Goal: Information Seeking & Learning: Learn about a topic

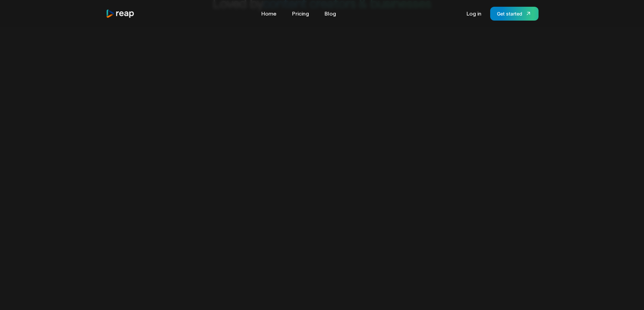
scroll to position [338, 0]
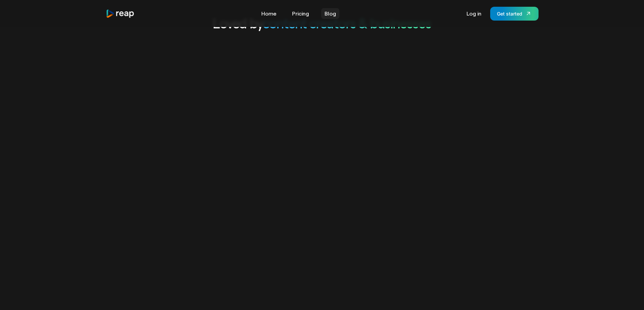
click at [328, 13] on link "Blog" at bounding box center [330, 13] width 18 height 11
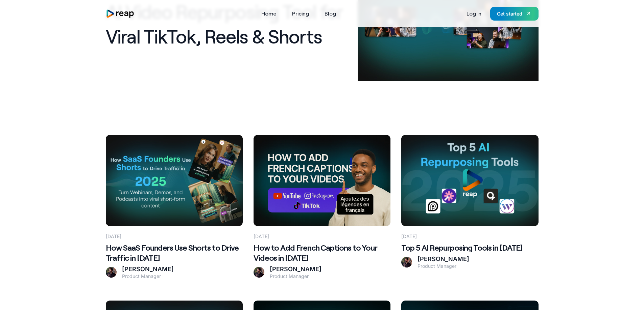
scroll to position [101, 0]
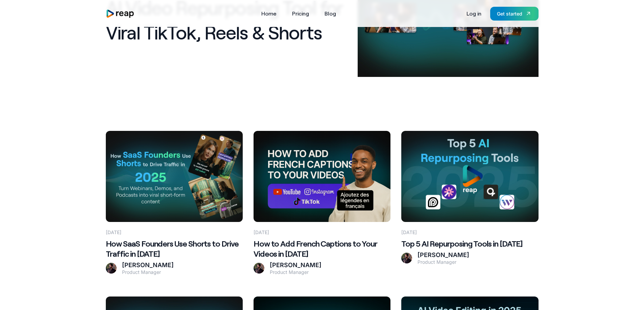
click at [172, 145] on 2025 at bounding box center [174, 176] width 137 height 91
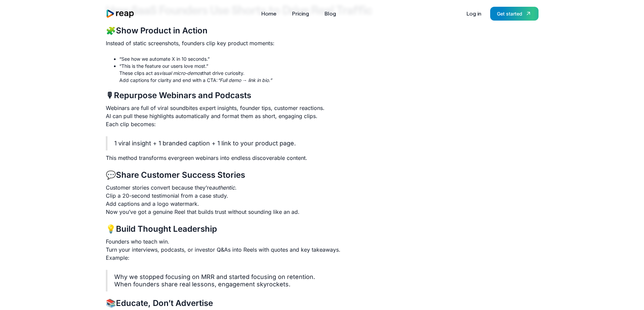
scroll to position [946, 0]
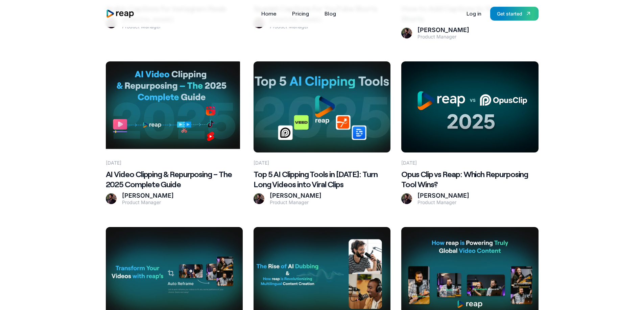
scroll to position [679, 0]
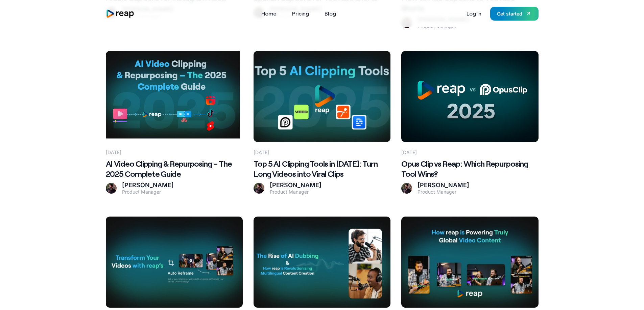
click at [484, 110] on Wins\? at bounding box center [469, 96] width 137 height 91
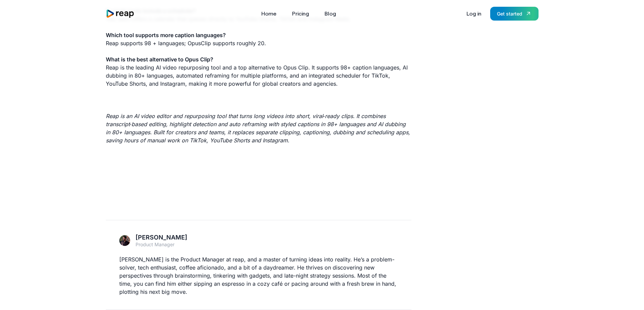
scroll to position [1632, 0]
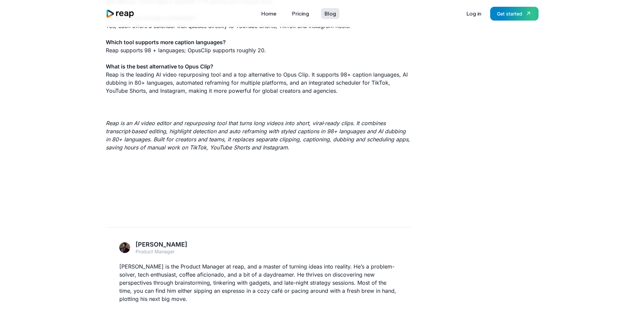
click at [332, 13] on link "Blog" at bounding box center [330, 13] width 18 height 11
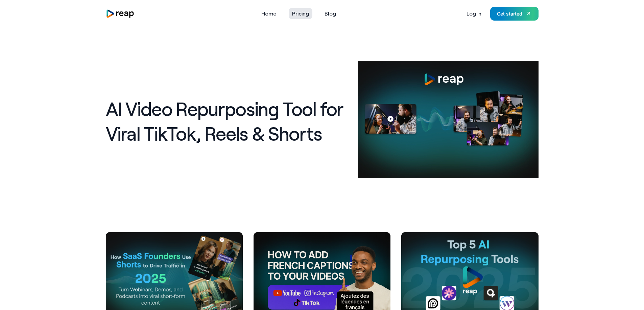
click at [294, 13] on link "Pricing" at bounding box center [301, 13] width 24 height 11
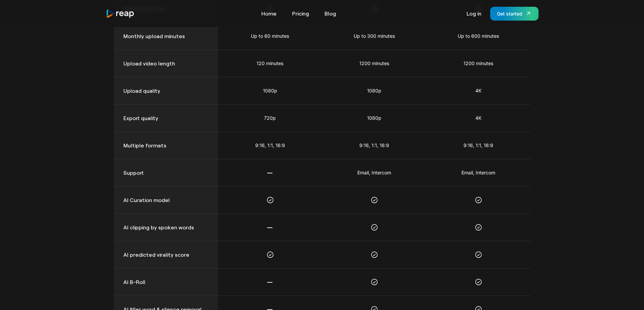
scroll to position [446, 0]
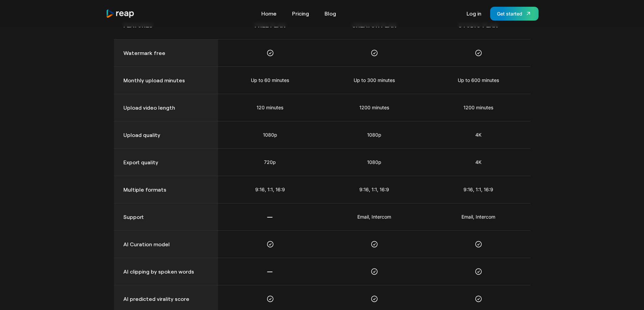
click at [119, 13] on img "home" at bounding box center [120, 13] width 29 height 9
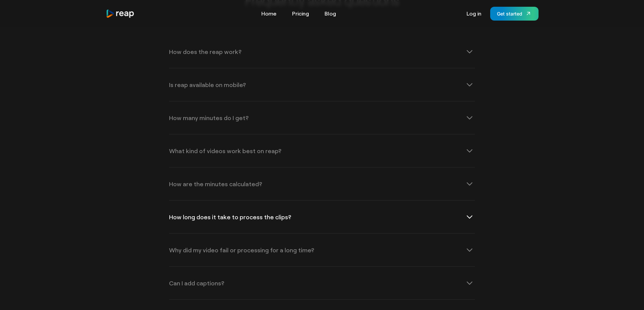
scroll to position [2230, 0]
click at [208, 147] on div "What kind of videos work best on reap?" at bounding box center [225, 150] width 112 height 6
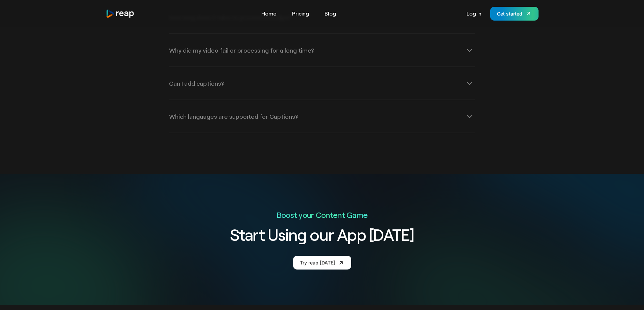
scroll to position [2620, 0]
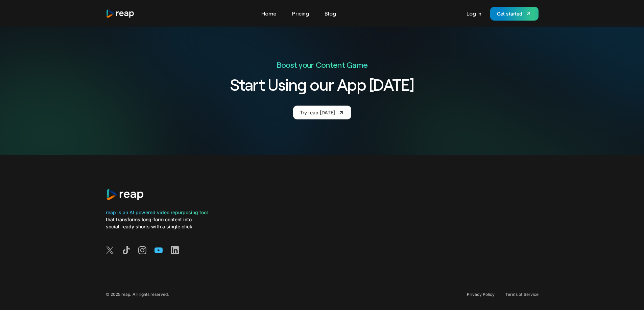
click at [159, 248] on icon at bounding box center [158, 251] width 8 height 6
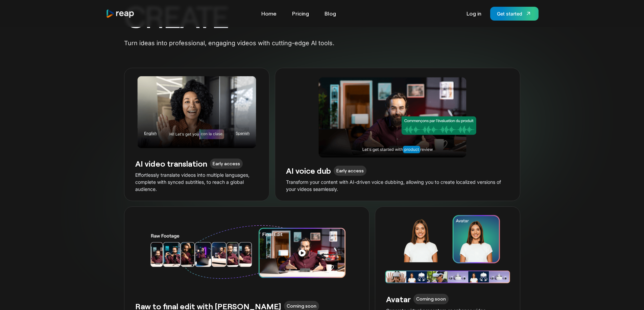
scroll to position [1505, 0]
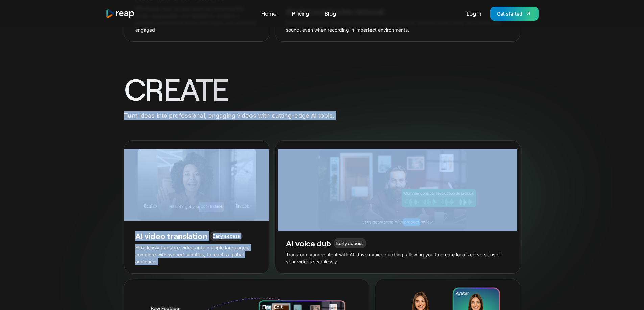
drag, startPoint x: 643, startPoint y: 170, endPoint x: 636, endPoint y: 76, distance: 94.2
click at [638, 72] on div "CREATE Turn ideas into professional, engaging videos with cutting-edge AI tools…" at bounding box center [322, 239] width 644 height 341
click at [556, 105] on div "CREATE Turn ideas into professional, engaging videos with cutting-edge AI tools…" at bounding box center [322, 239] width 644 height 341
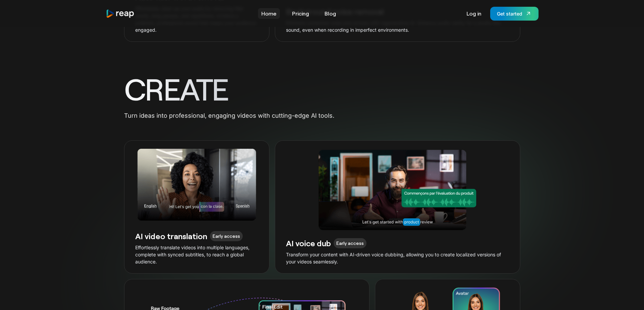
click at [264, 14] on link "Home" at bounding box center [269, 13] width 22 height 11
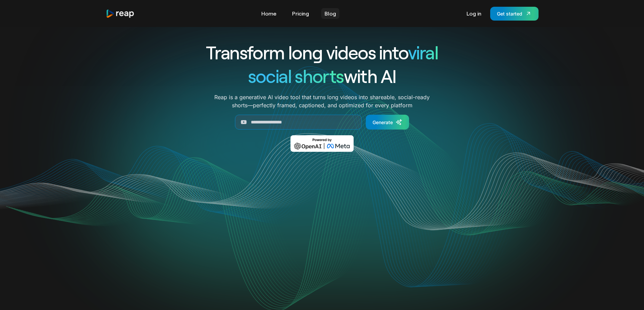
click at [328, 10] on link "Blog" at bounding box center [330, 13] width 18 height 11
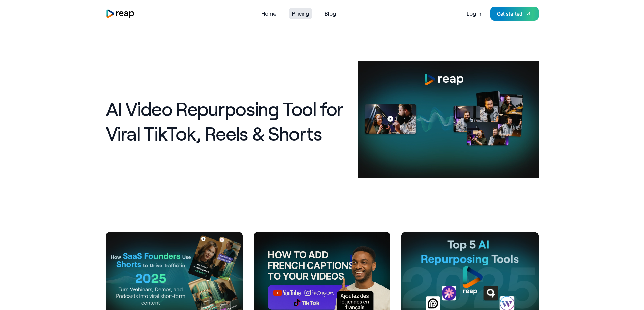
click at [301, 11] on link "Pricing" at bounding box center [301, 13] width 24 height 11
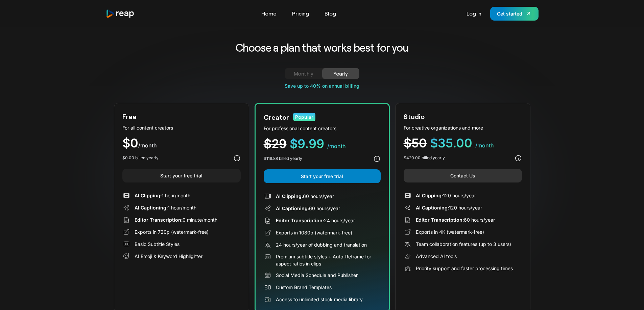
click at [494, 174] on link "Contact Us" at bounding box center [462, 176] width 118 height 14
click at [462, 173] on link "Contact Us" at bounding box center [462, 176] width 118 height 14
click at [467, 171] on link "Contact Us" at bounding box center [462, 176] width 118 height 14
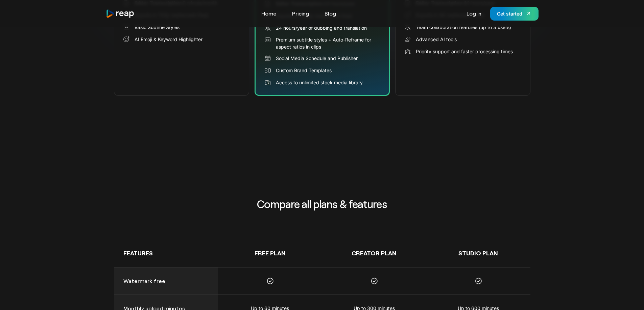
scroll to position [270, 0]
